Goal: Find contact information: Find contact information

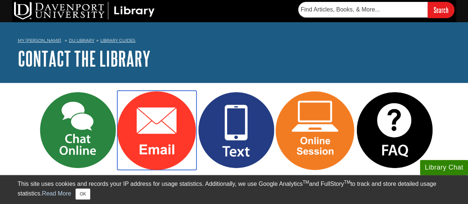
click at [159, 125] on img "Link opens in new window" at bounding box center [156, 130] width 79 height 79
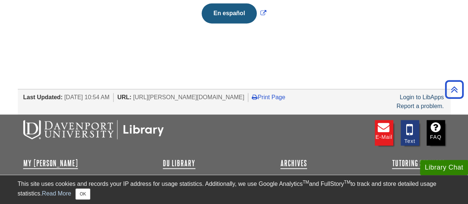
scroll to position [518, 0]
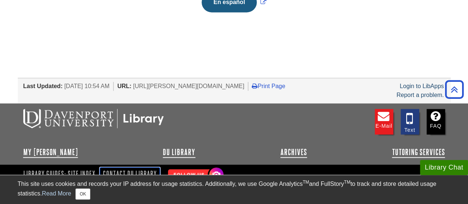
click at [140, 167] on link "Contact DU Library" at bounding box center [130, 173] width 60 height 13
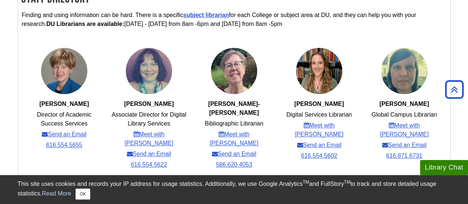
scroll to position [296, 0]
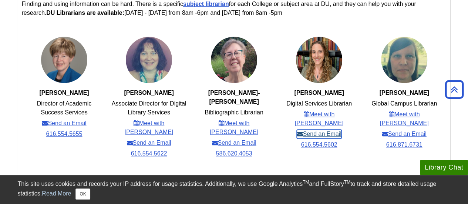
click at [320, 129] on link "Send an Email" at bounding box center [318, 133] width 44 height 9
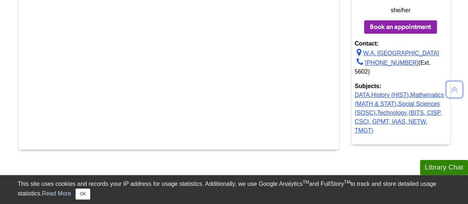
scroll to position [148, 0]
